Goal: Information Seeking & Learning: Learn about a topic

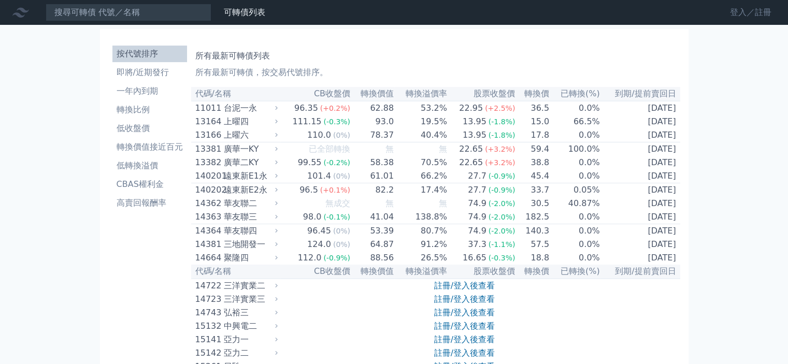
click at [741, 15] on link "登入／註冊" at bounding box center [751, 12] width 58 height 17
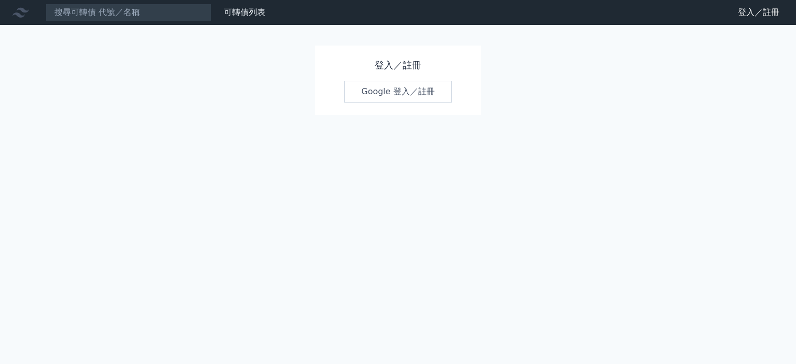
click at [387, 94] on link "Google 登入／註冊" at bounding box center [398, 92] width 108 height 22
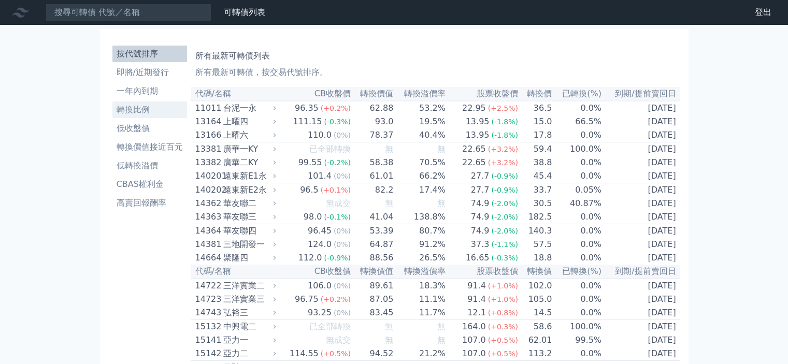
click at [146, 109] on li "轉換比例" at bounding box center [149, 110] width 75 height 12
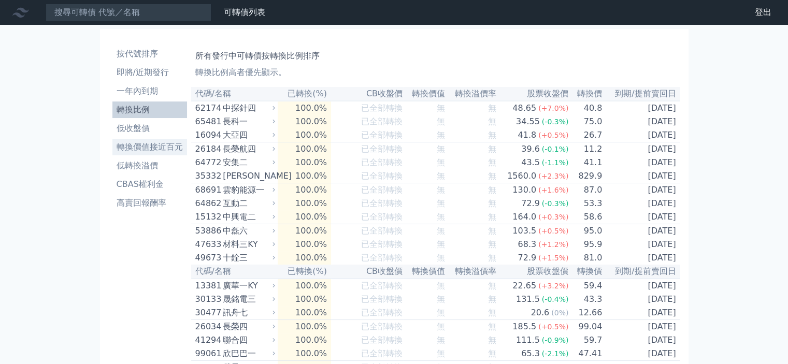
click at [148, 146] on li "轉換價值接近百元" at bounding box center [149, 147] width 75 height 12
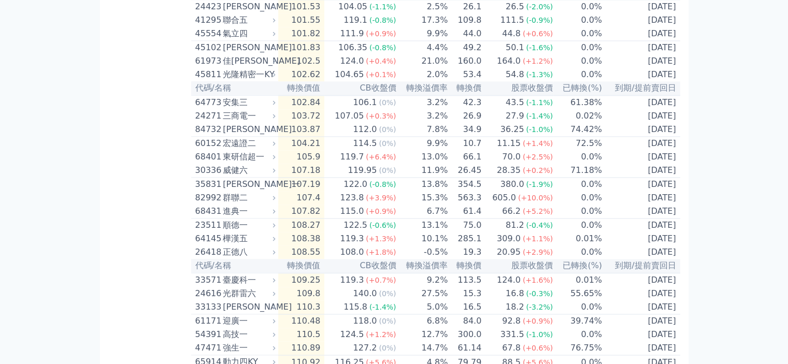
scroll to position [1710, 0]
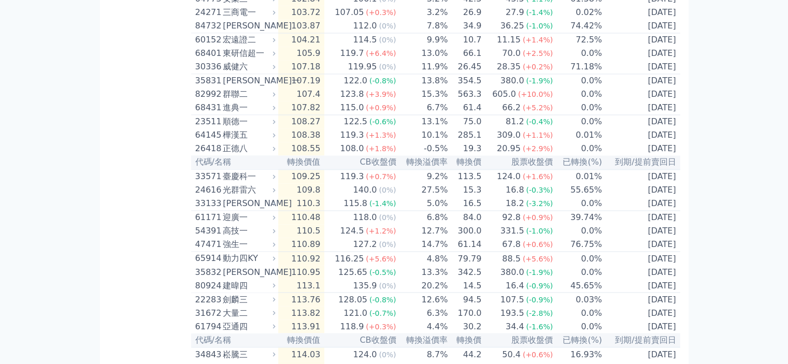
click at [241, 142] on div "樺漢五" at bounding box center [248, 135] width 50 height 12
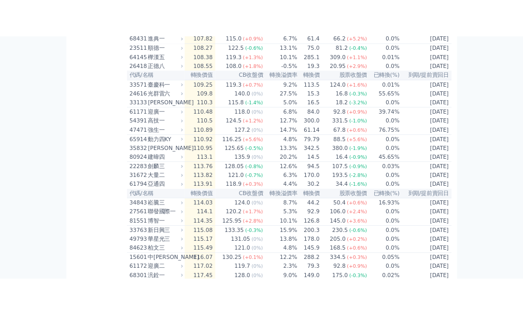
scroll to position [1813, 0]
